Goal: Task Accomplishment & Management: Use online tool/utility

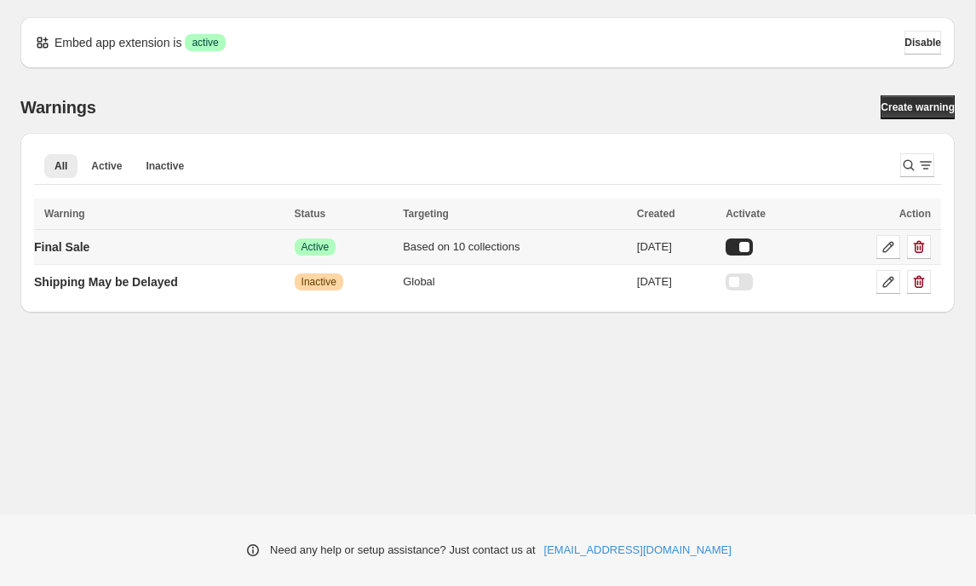
click at [118, 250] on td "Final Sale" at bounding box center [162, 247] width 256 height 35
click at [885, 246] on icon at bounding box center [888, 246] width 17 height 17
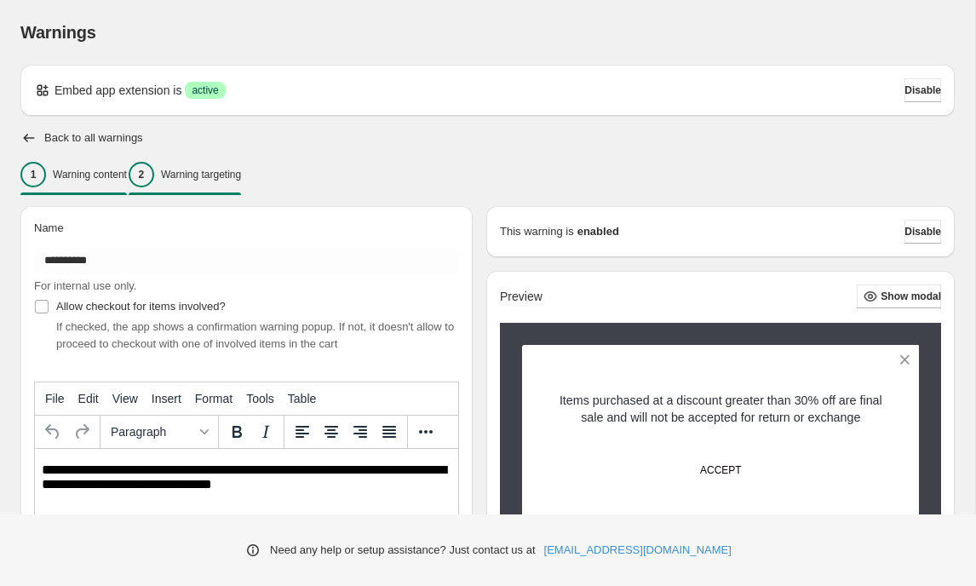
click at [241, 178] on p "Warning targeting" at bounding box center [201, 175] width 80 height 14
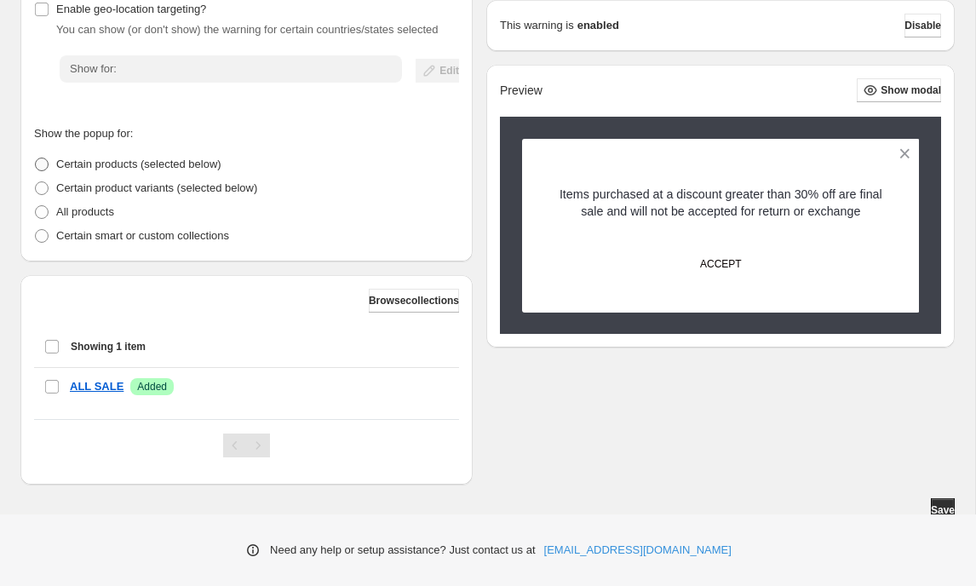
scroll to position [318, 0]
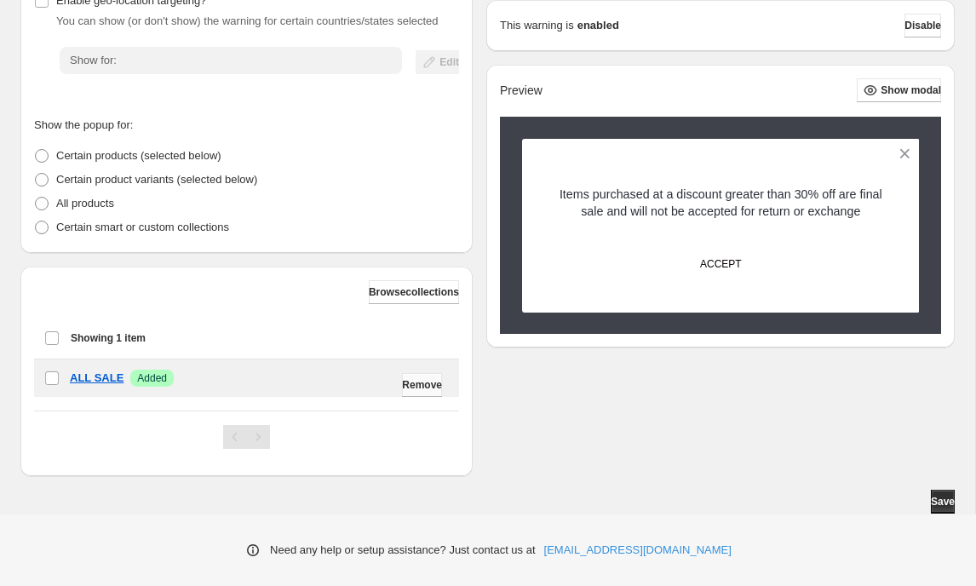
click at [421, 381] on span "Remove" at bounding box center [422, 385] width 40 height 14
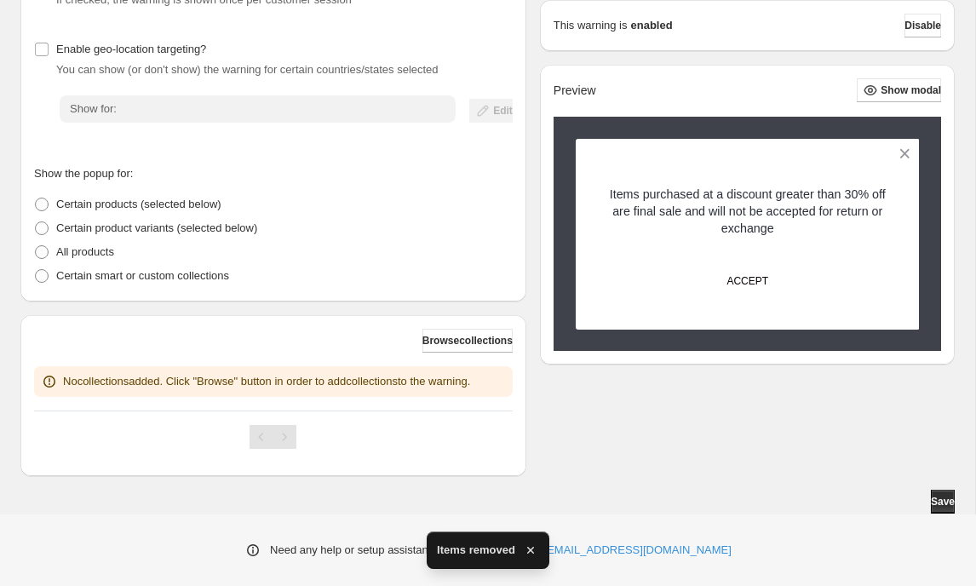
scroll to position [252, 0]
click at [445, 341] on span "Browse collections" at bounding box center [467, 341] width 90 height 14
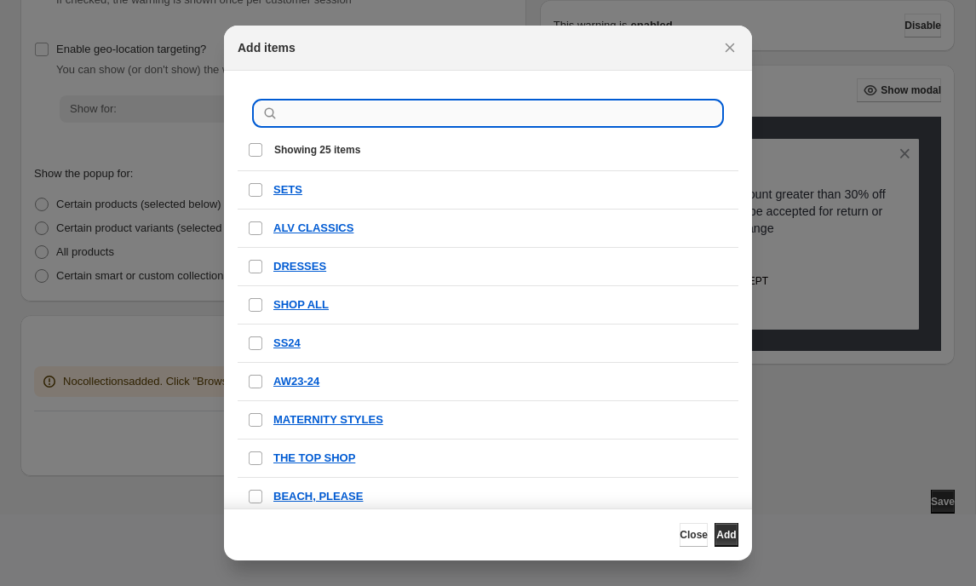
click at [335, 117] on input ":r1a:" at bounding box center [501, 113] width 439 height 24
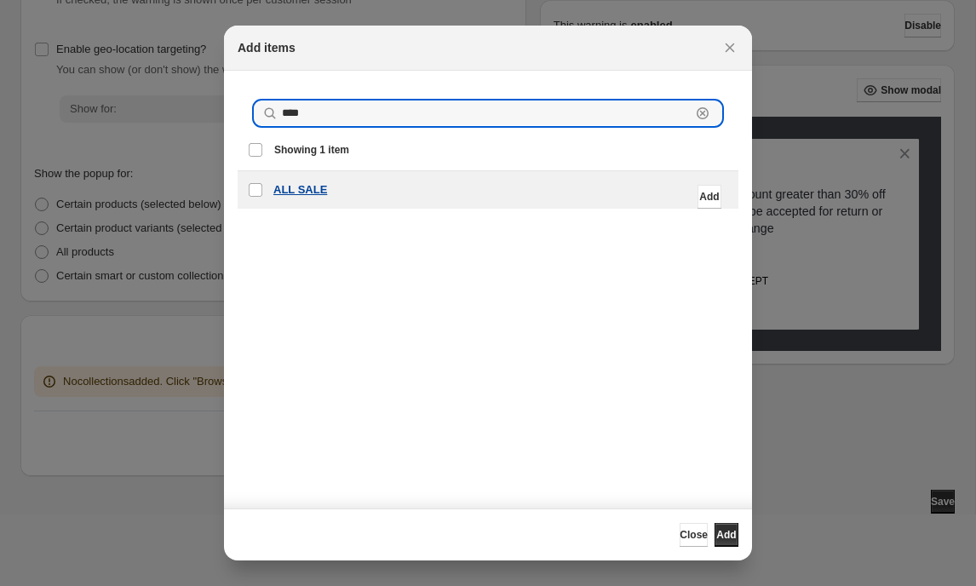
type input "****"
click at [284, 195] on p "ALL SALE" at bounding box center [300, 189] width 54 height 17
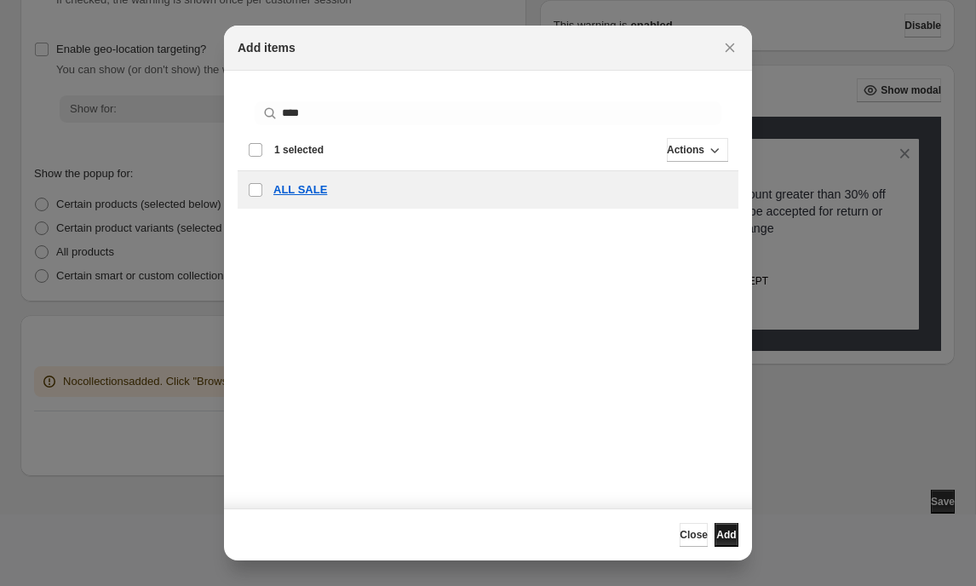
click at [722, 532] on span "Add" at bounding box center [726, 535] width 20 height 14
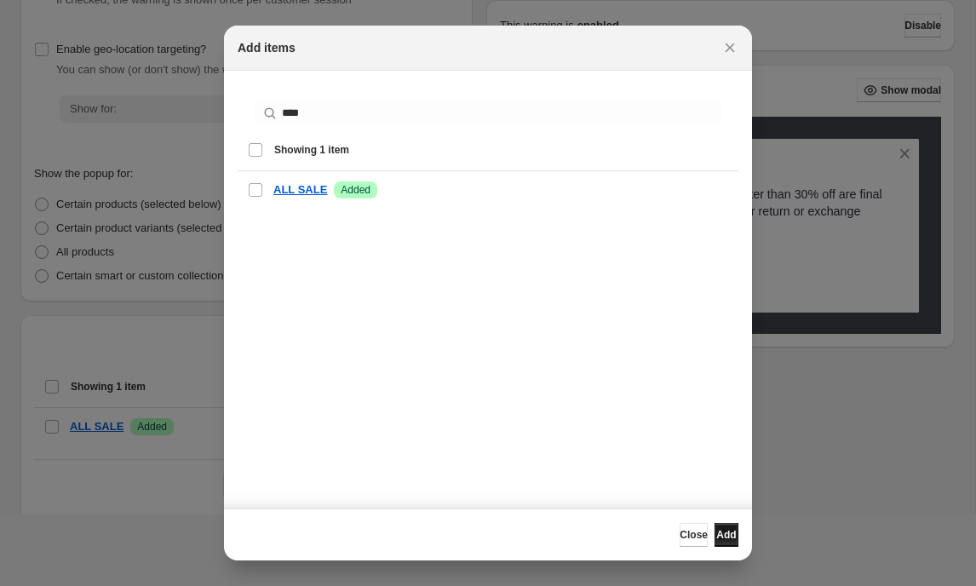
click at [716, 537] on span "Add" at bounding box center [726, 535] width 20 height 14
click at [735, 51] on icon "Close" at bounding box center [729, 47] width 17 height 17
